Goal: Task Accomplishment & Management: Use online tool/utility

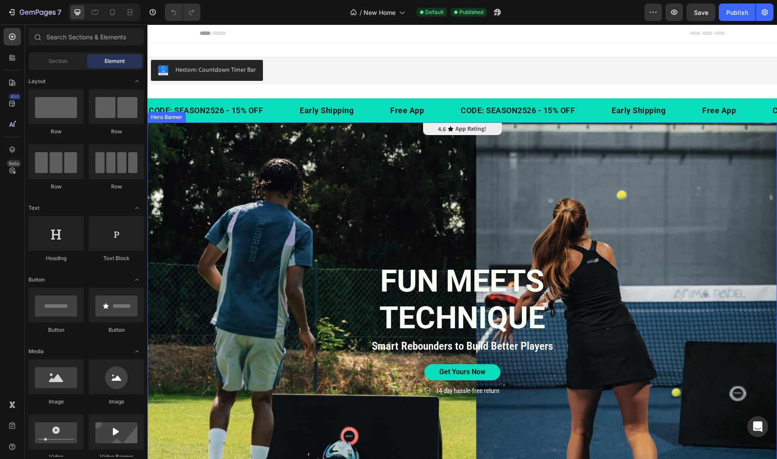
click at [239, 240] on div "Background Image" at bounding box center [461, 331] width 629 height 419
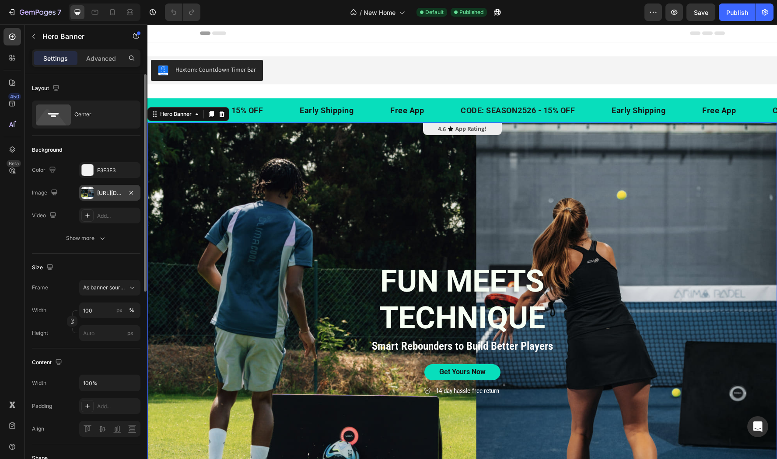
click at [105, 188] on div "[URL][DOMAIN_NAME]" at bounding box center [109, 193] width 61 height 16
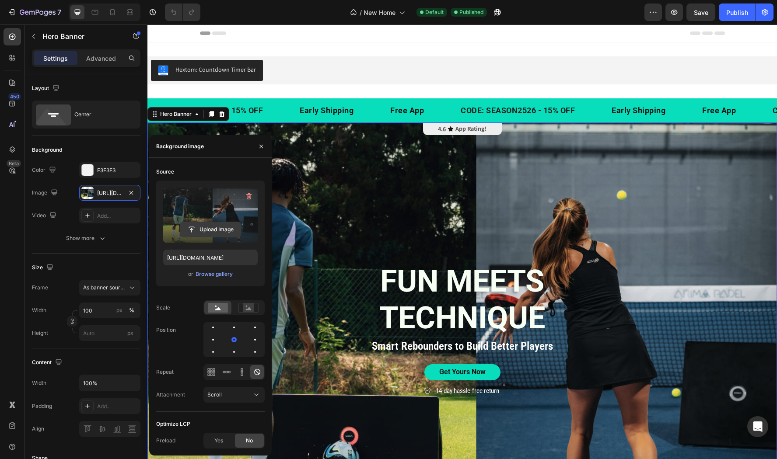
click at [209, 228] on input "file" at bounding box center [210, 229] width 60 height 15
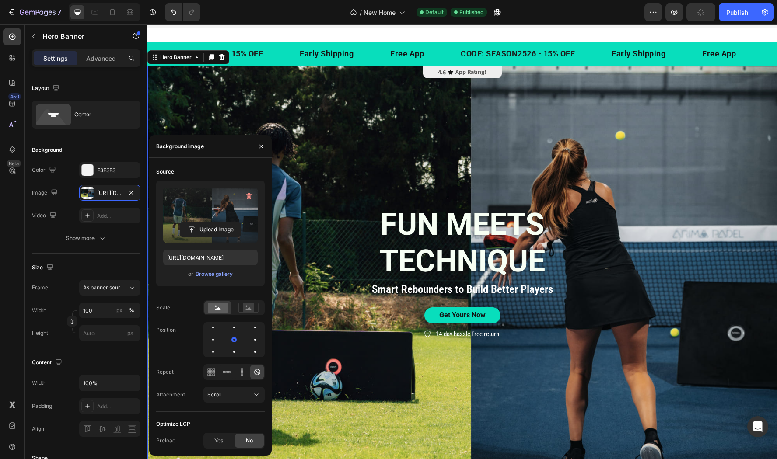
scroll to position [45, 0]
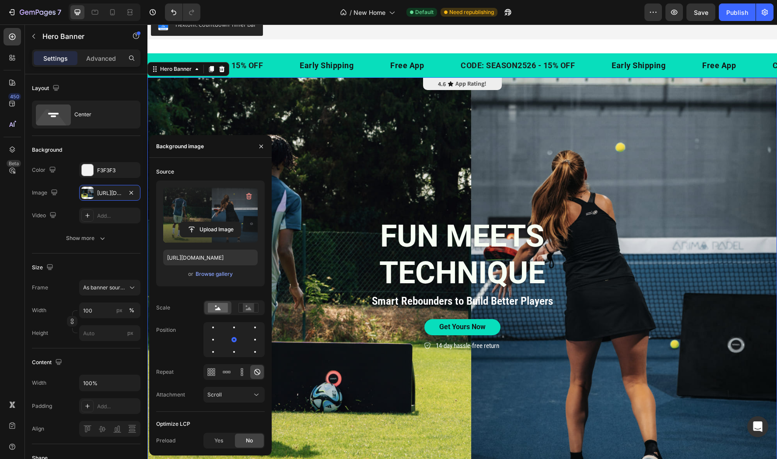
click at [216, 217] on label at bounding box center [210, 215] width 94 height 55
click at [216, 222] on input "file" at bounding box center [210, 229] width 60 height 15
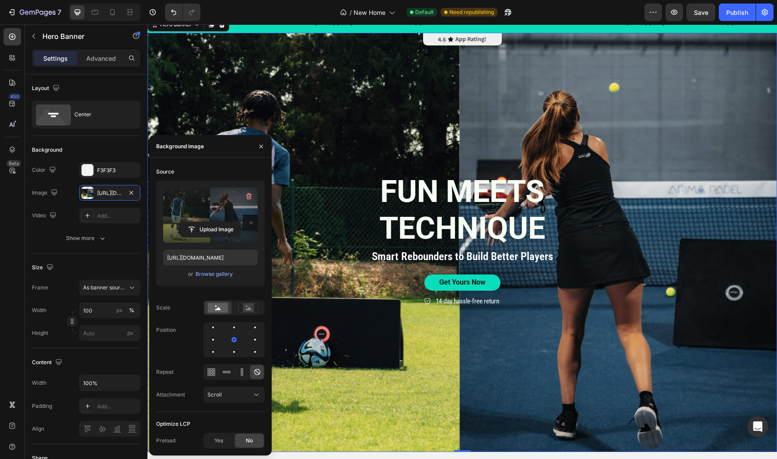
scroll to position [88, 0]
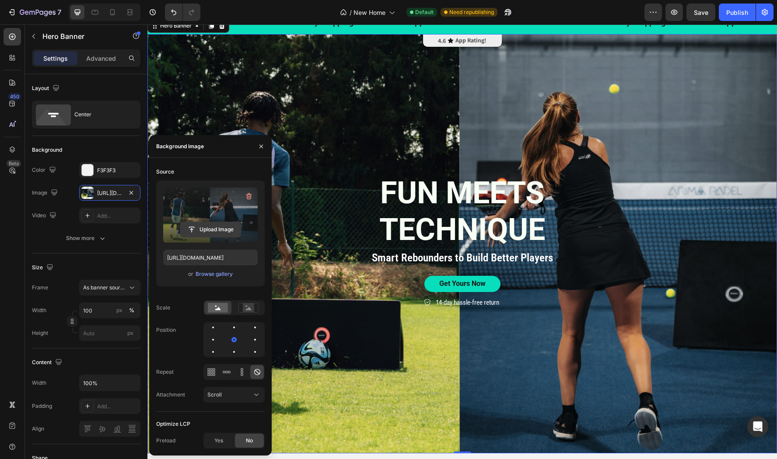
click at [205, 226] on input "file" at bounding box center [210, 229] width 60 height 15
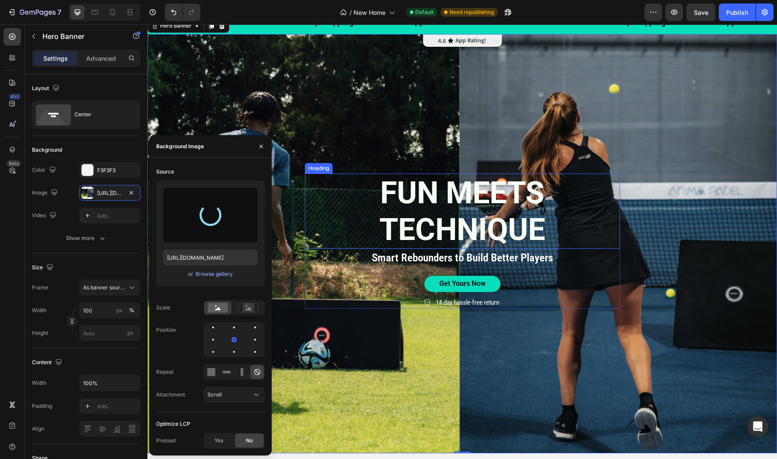
type input "[URL][DOMAIN_NAME]"
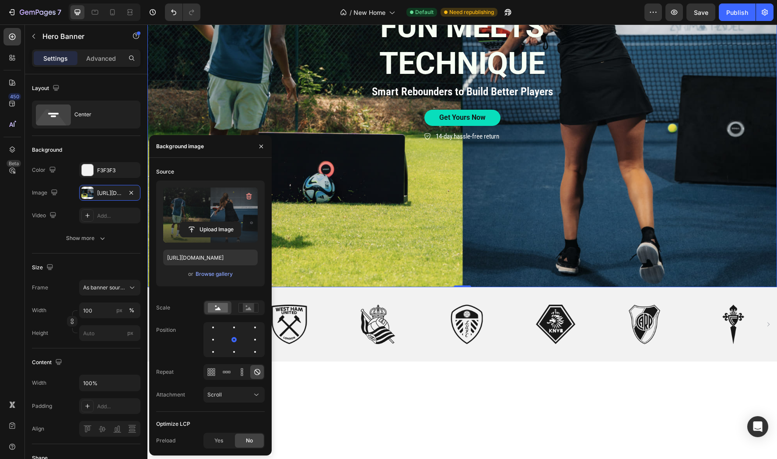
scroll to position [0, 0]
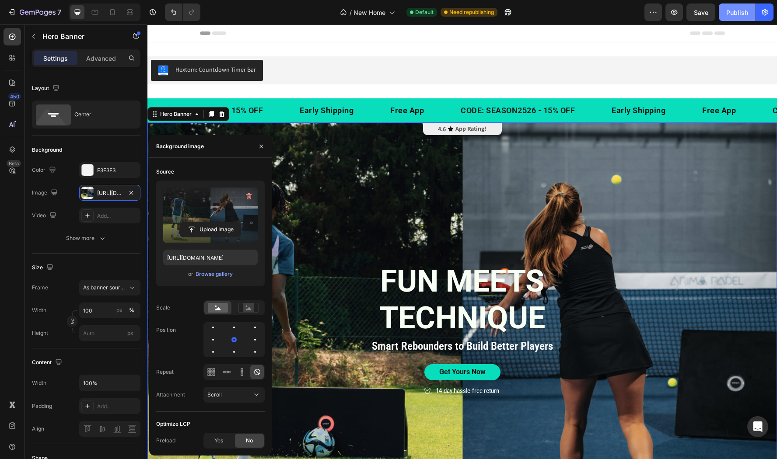
click at [728, 14] on div "Publish" at bounding box center [737, 12] width 22 height 9
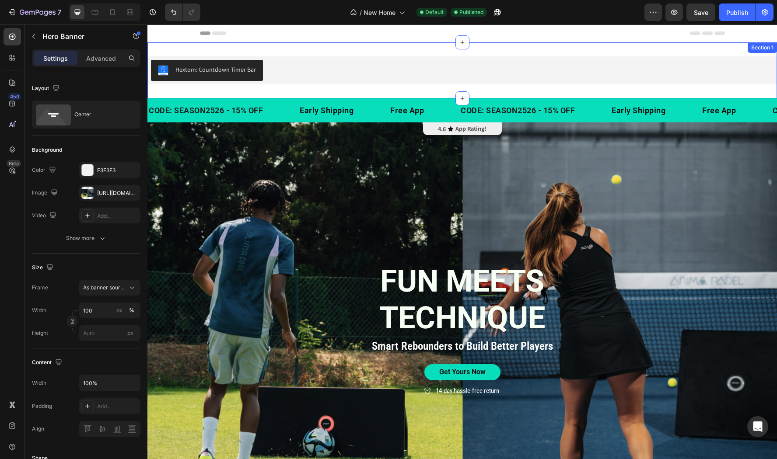
click at [386, 94] on div "Hextom: Countdown Timer Bar Hextom: Countdown Timer Bar Section 1" at bounding box center [461, 70] width 629 height 56
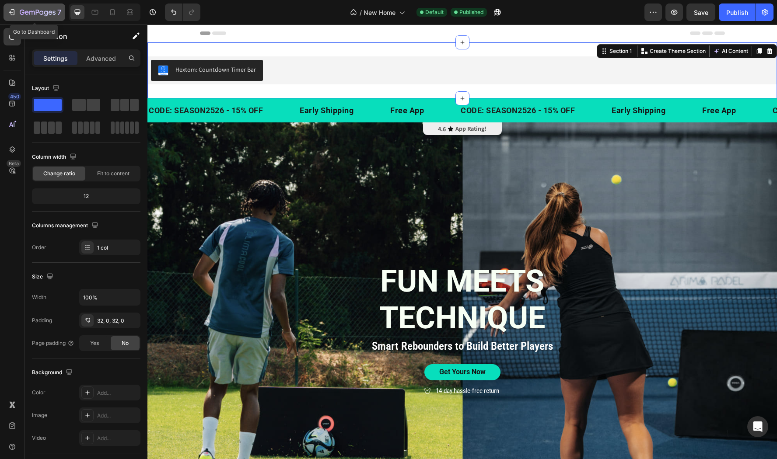
click at [24, 15] on icon "button" at bounding box center [38, 12] width 36 height 7
